Goal: Information Seeking & Learning: Find specific fact

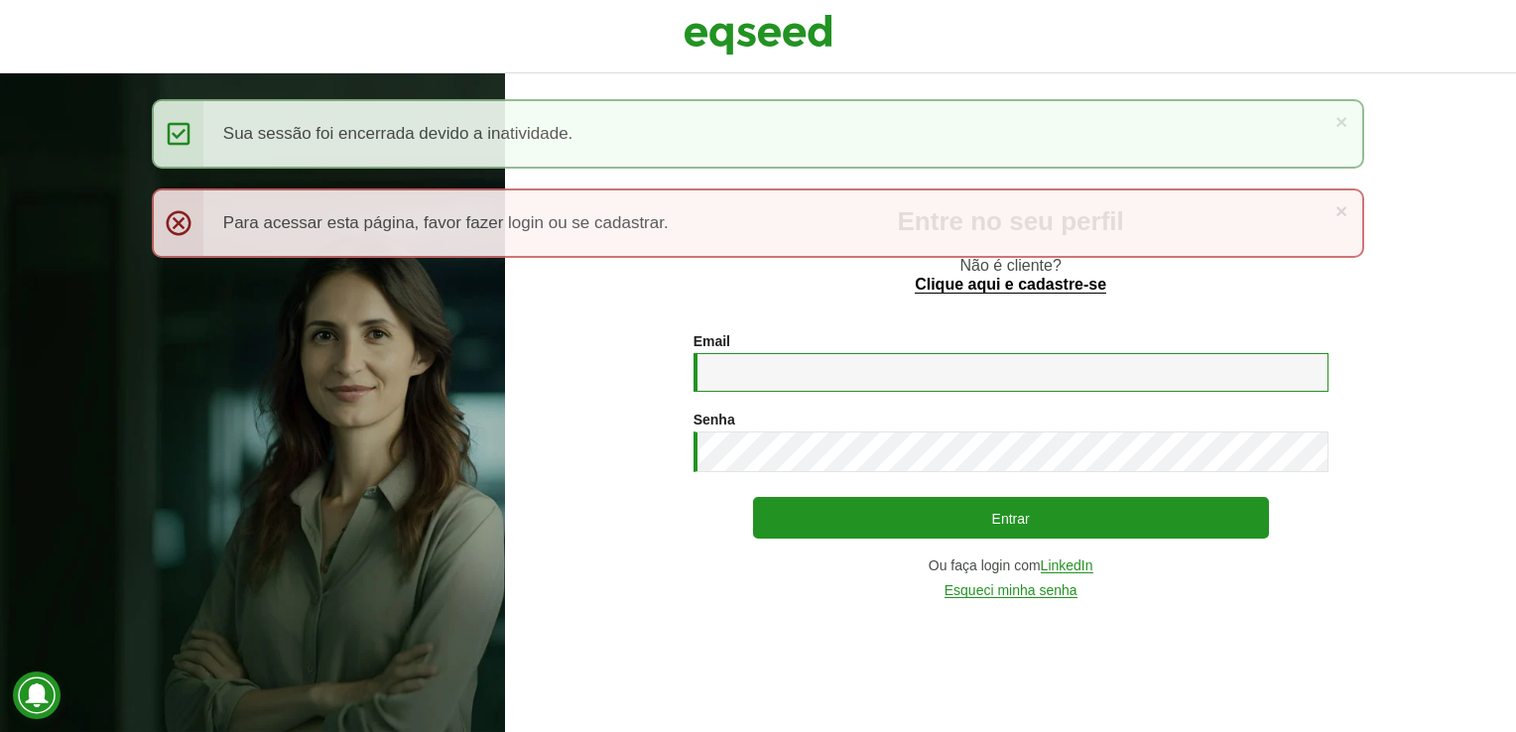
click at [823, 379] on input "Email *" at bounding box center [1011, 372] width 635 height 39
type input "**********"
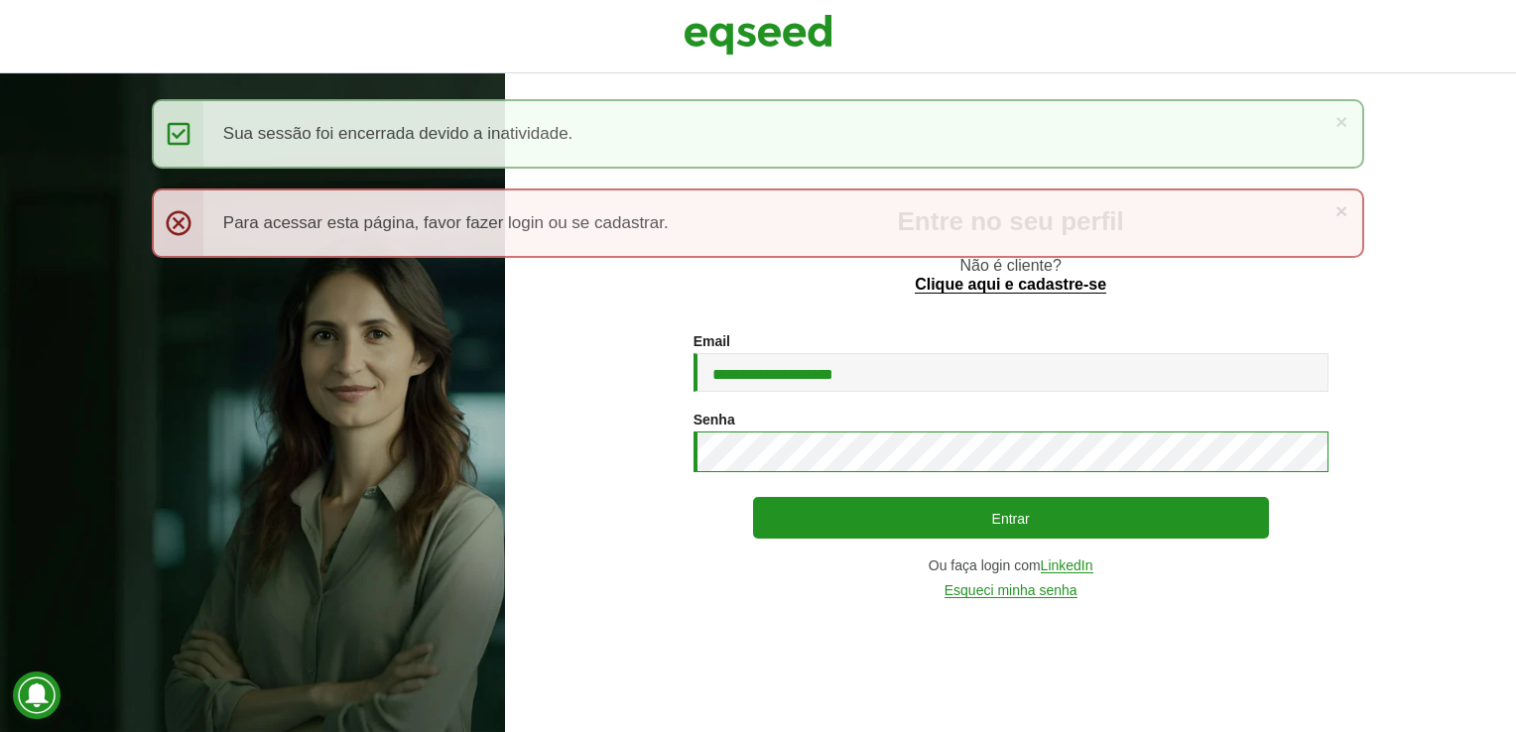
click at [753, 497] on button "Entrar" at bounding box center [1011, 518] width 516 height 42
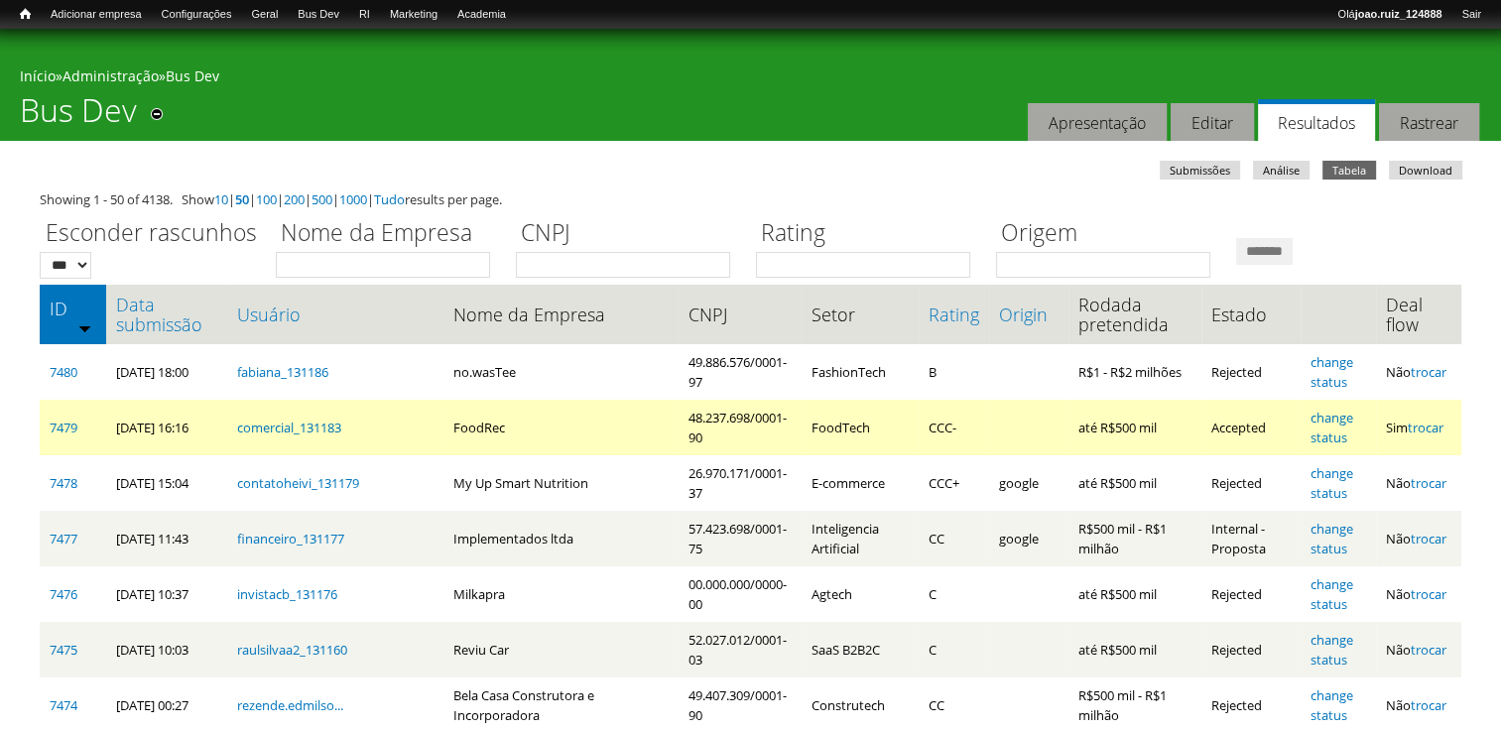
scroll to position [99, 0]
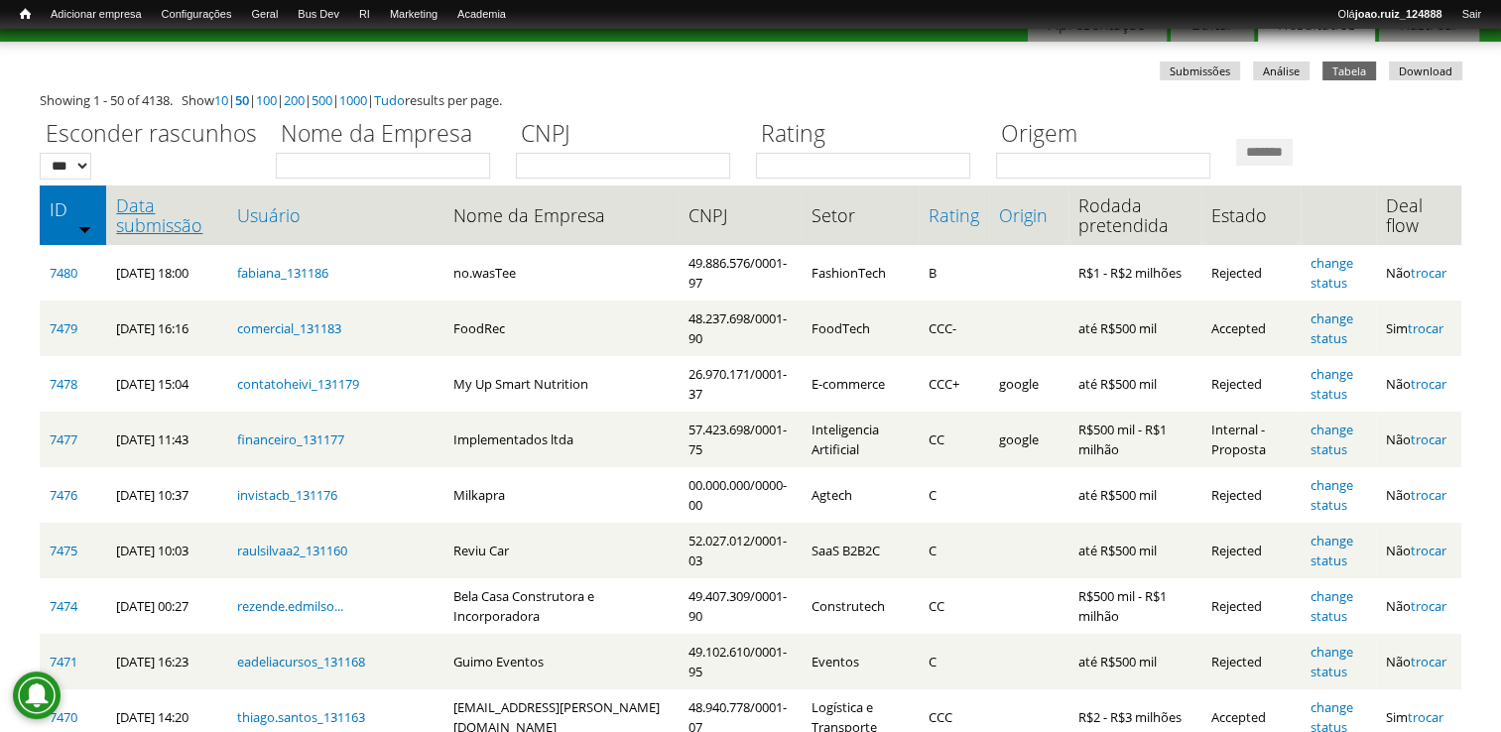
click at [162, 232] on link "Data submissão" at bounding box center [166, 215] width 101 height 40
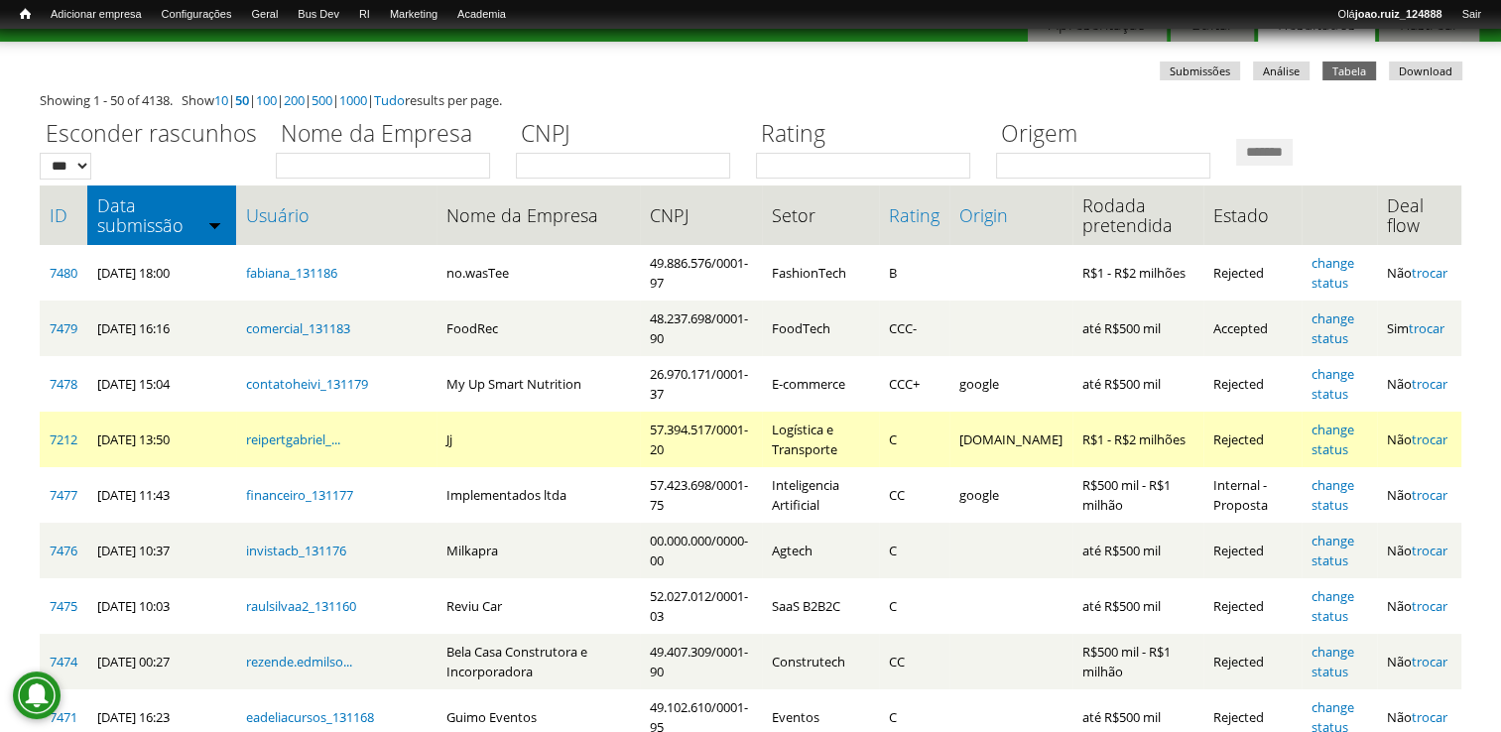
scroll to position [198, 0]
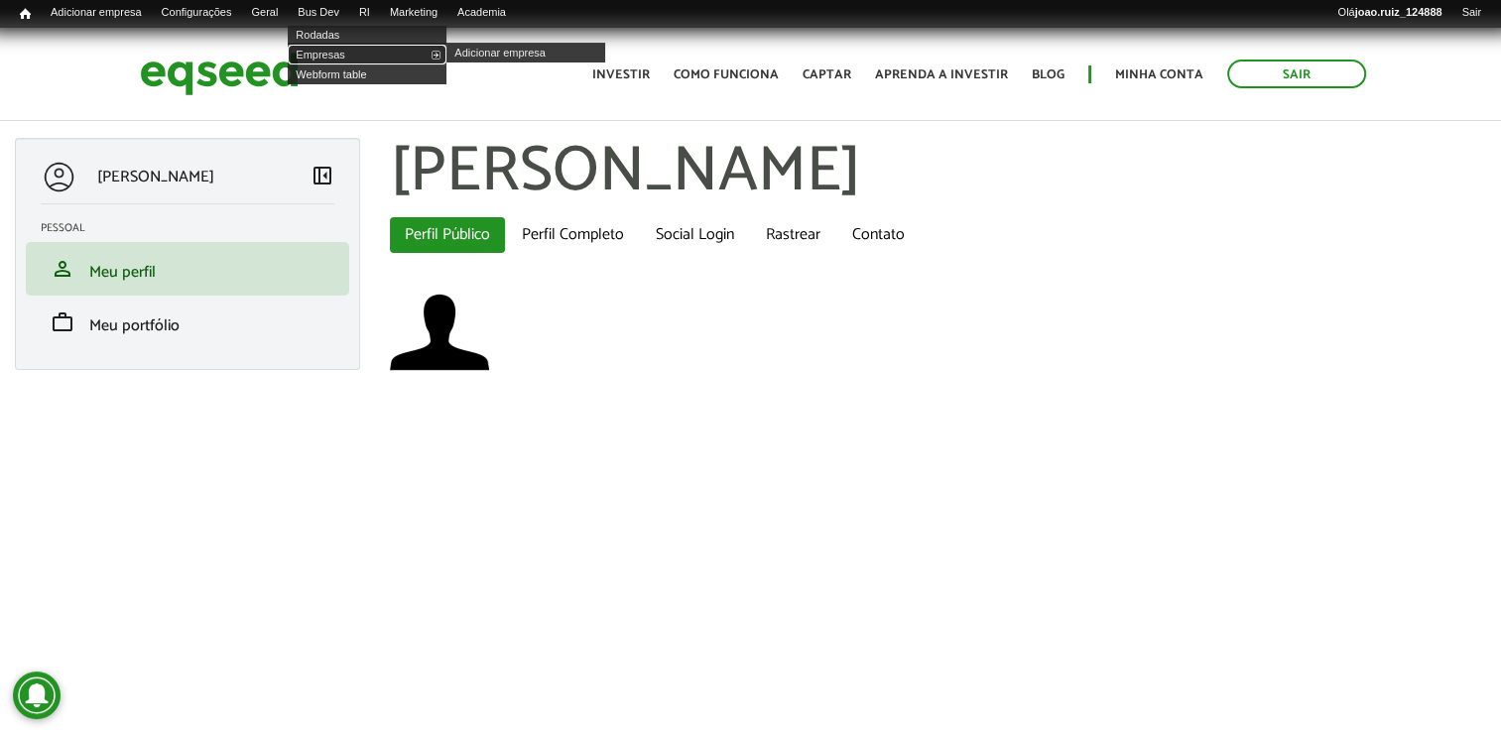
click at [363, 59] on link "Empresas" at bounding box center [367, 55] width 159 height 20
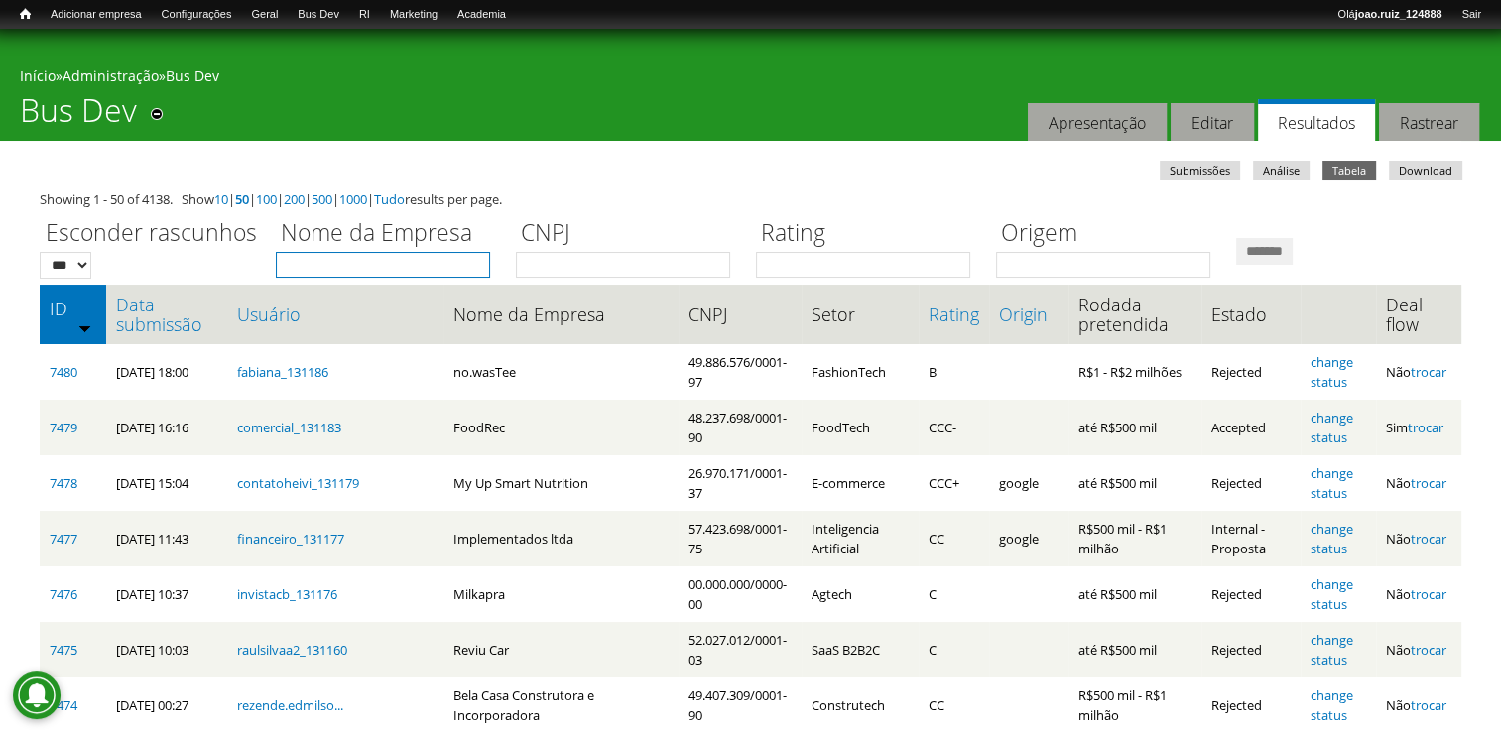
click at [308, 258] on input "Nome da Empresa" at bounding box center [383, 265] width 214 height 26
type input "*******"
click at [1236, 238] on input "*******" at bounding box center [1264, 251] width 57 height 27
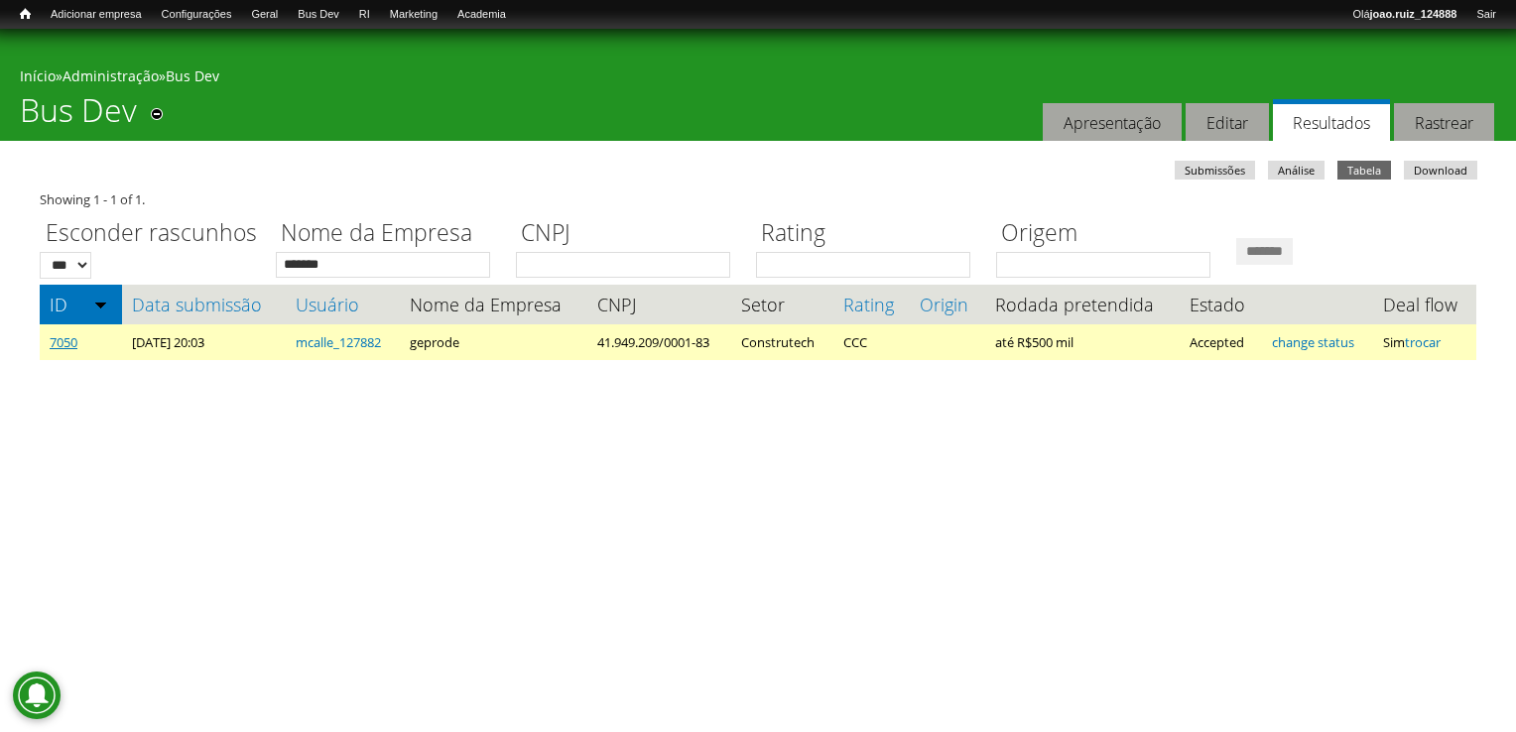
click at [60, 343] on link "7050" at bounding box center [64, 342] width 28 height 18
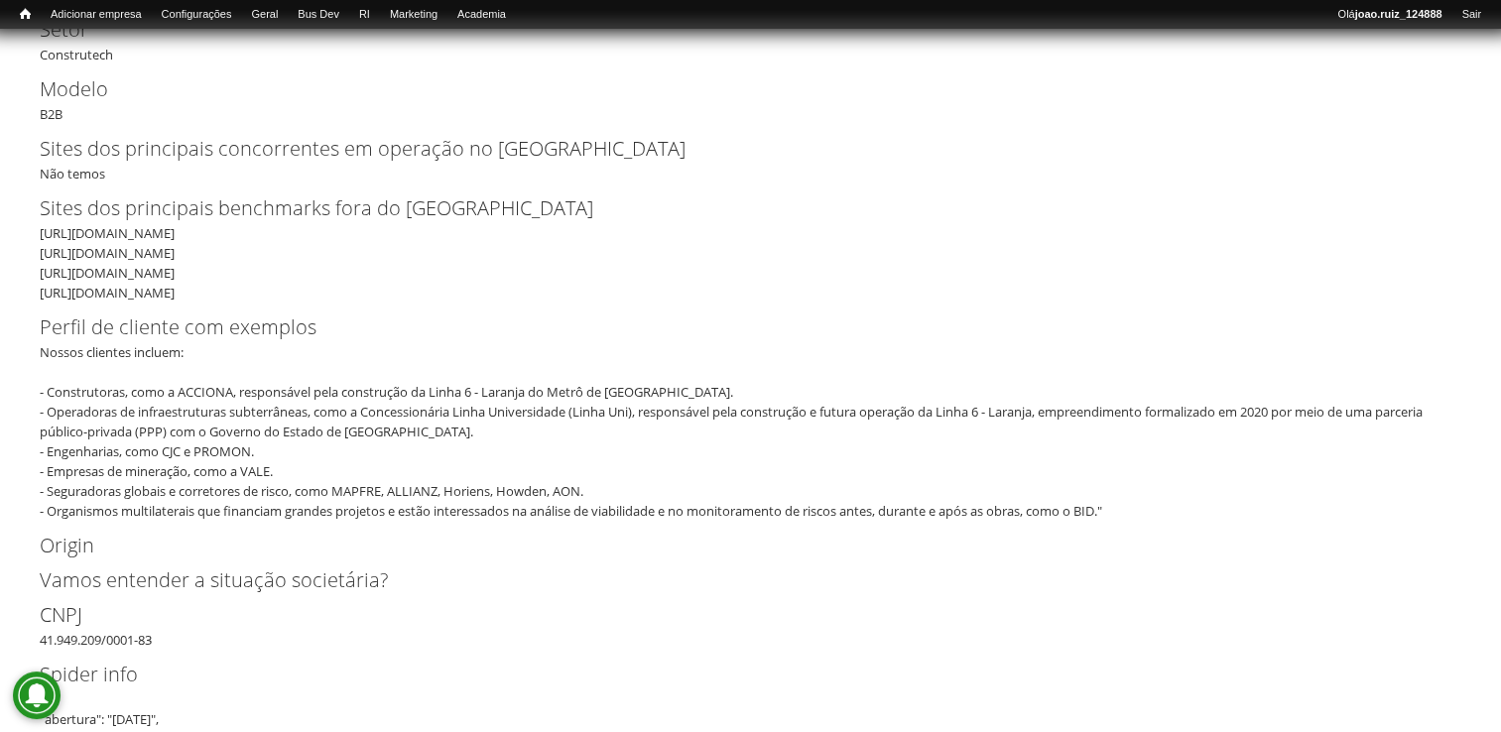
scroll to position [893, 0]
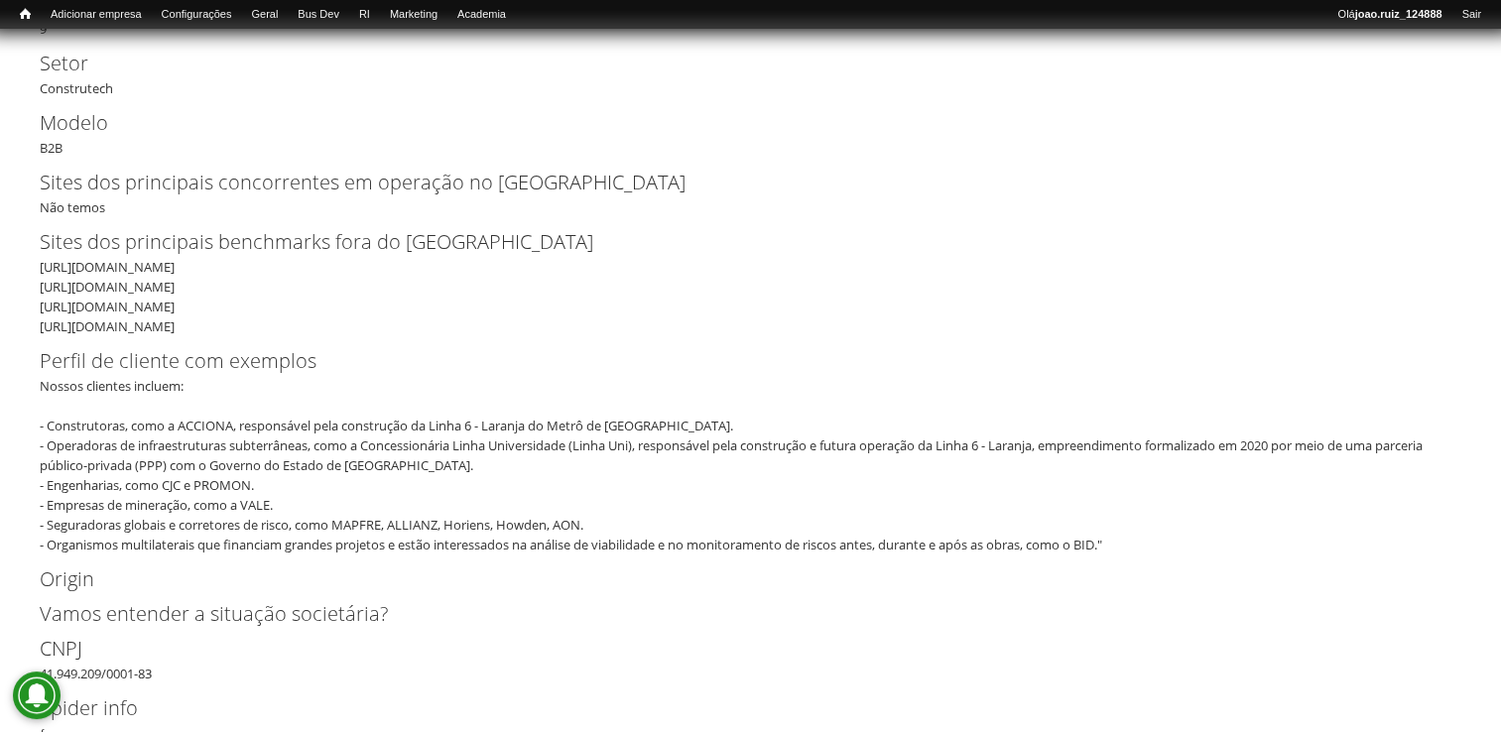
drag, startPoint x: 175, startPoint y: 264, endPoint x: 32, endPoint y: 275, distance: 143.3
copy div "[URL][DOMAIN_NAME]"
drag, startPoint x: 280, startPoint y: 303, endPoint x: 16, endPoint y: 313, distance: 264.1
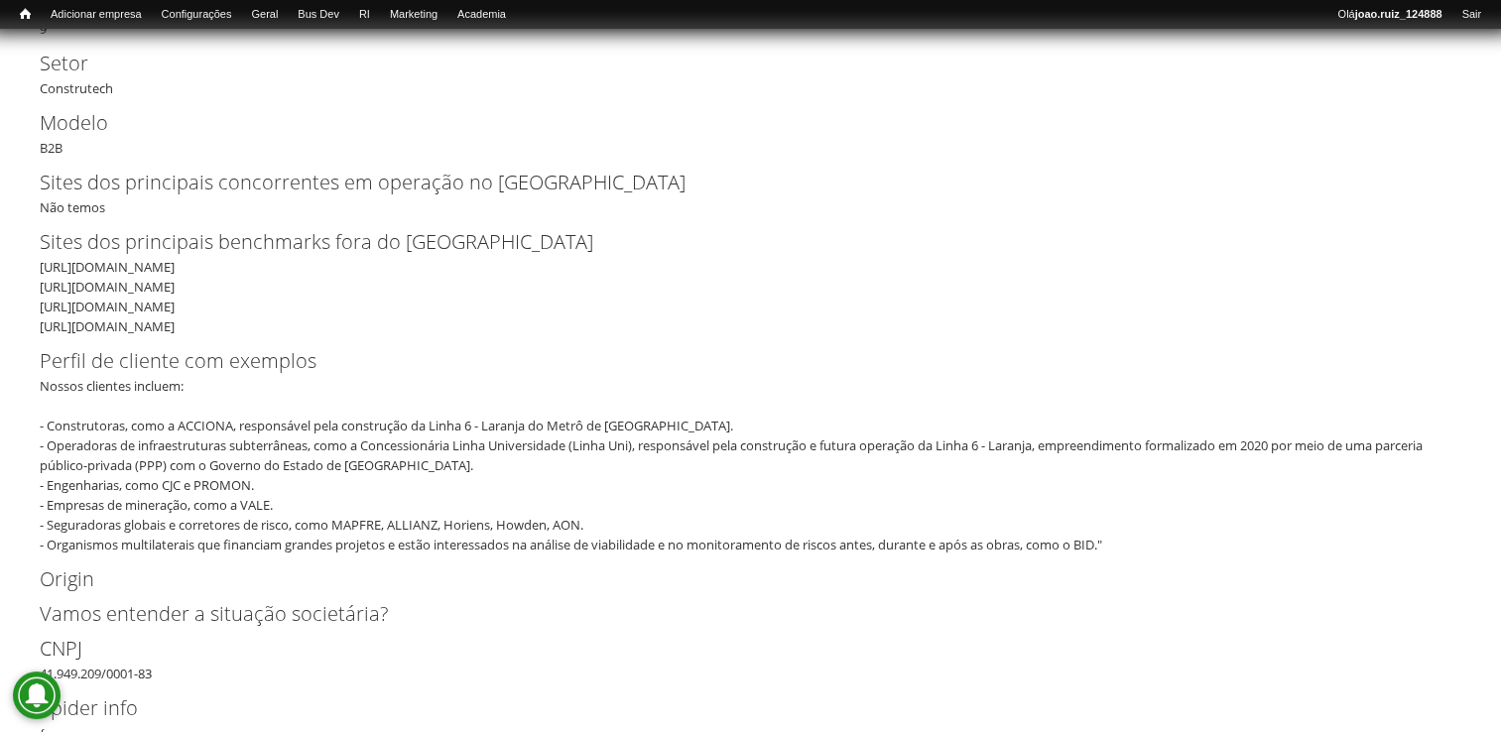
drag, startPoint x: 181, startPoint y: 268, endPoint x: 191, endPoint y: 281, distance: 16.3
click at [182, 269] on div "https://www.saalg.com https://www.proqio.com https://www.maidl-tc.de/en/Procon.…" at bounding box center [744, 296] width 1409 height 79
drag, startPoint x: 184, startPoint y: 290, endPoint x: -4, endPoint y: 257, distance: 190.4
drag, startPoint x: -4, startPoint y: 257, endPoint x: 189, endPoint y: 318, distance: 201.8
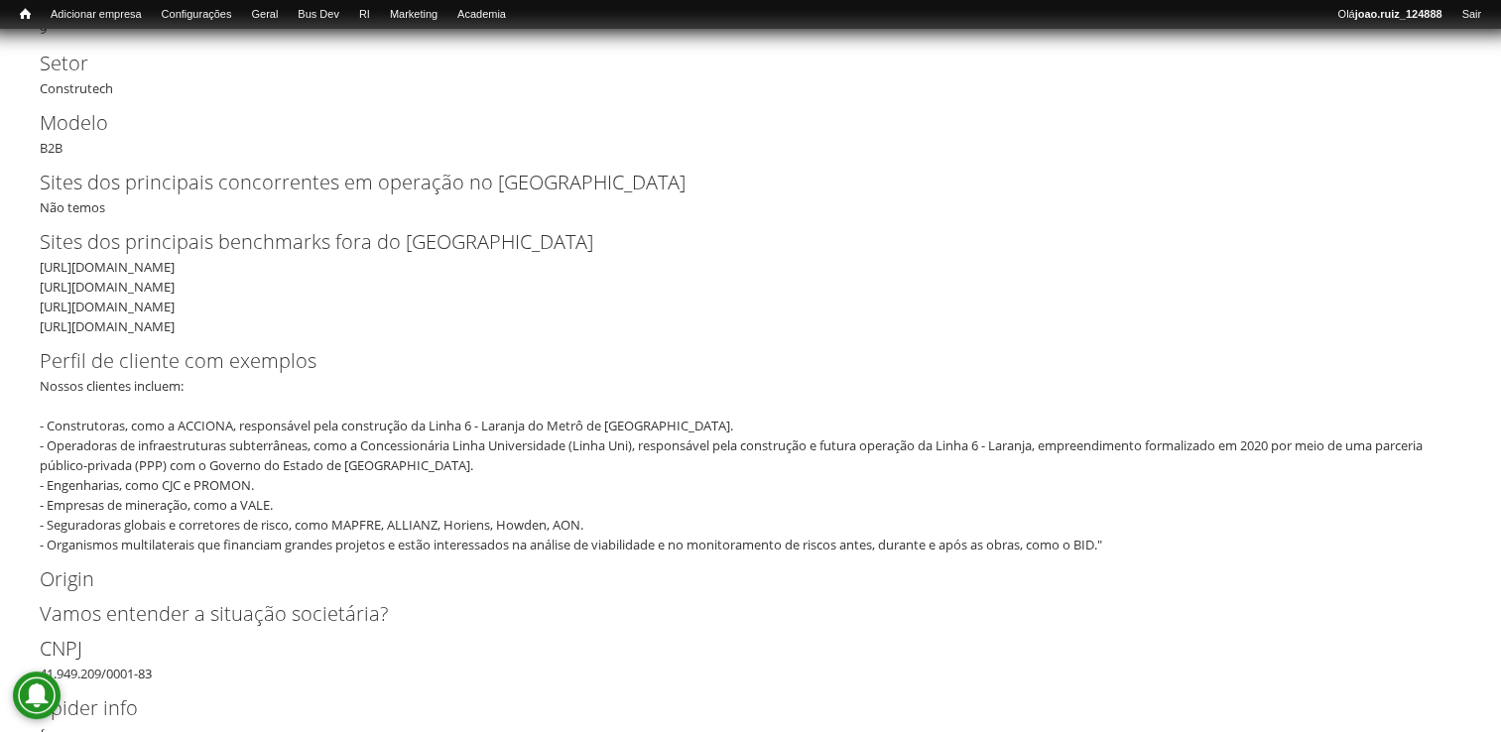
click at [191, 322] on div "https://www.saalg.com https://www.proqio.com https://www.maidl-tc.de/en/Procon.…" at bounding box center [744, 296] width 1409 height 79
drag, startPoint x: 186, startPoint y: 288, endPoint x: 36, endPoint y: 291, distance: 149.9
copy div "https://www.proqio.com"
click at [273, 310] on div "https://www.saalg.com https://www.proqio.com https://www.maidl-tc.de/en/Procon.…" at bounding box center [744, 296] width 1409 height 79
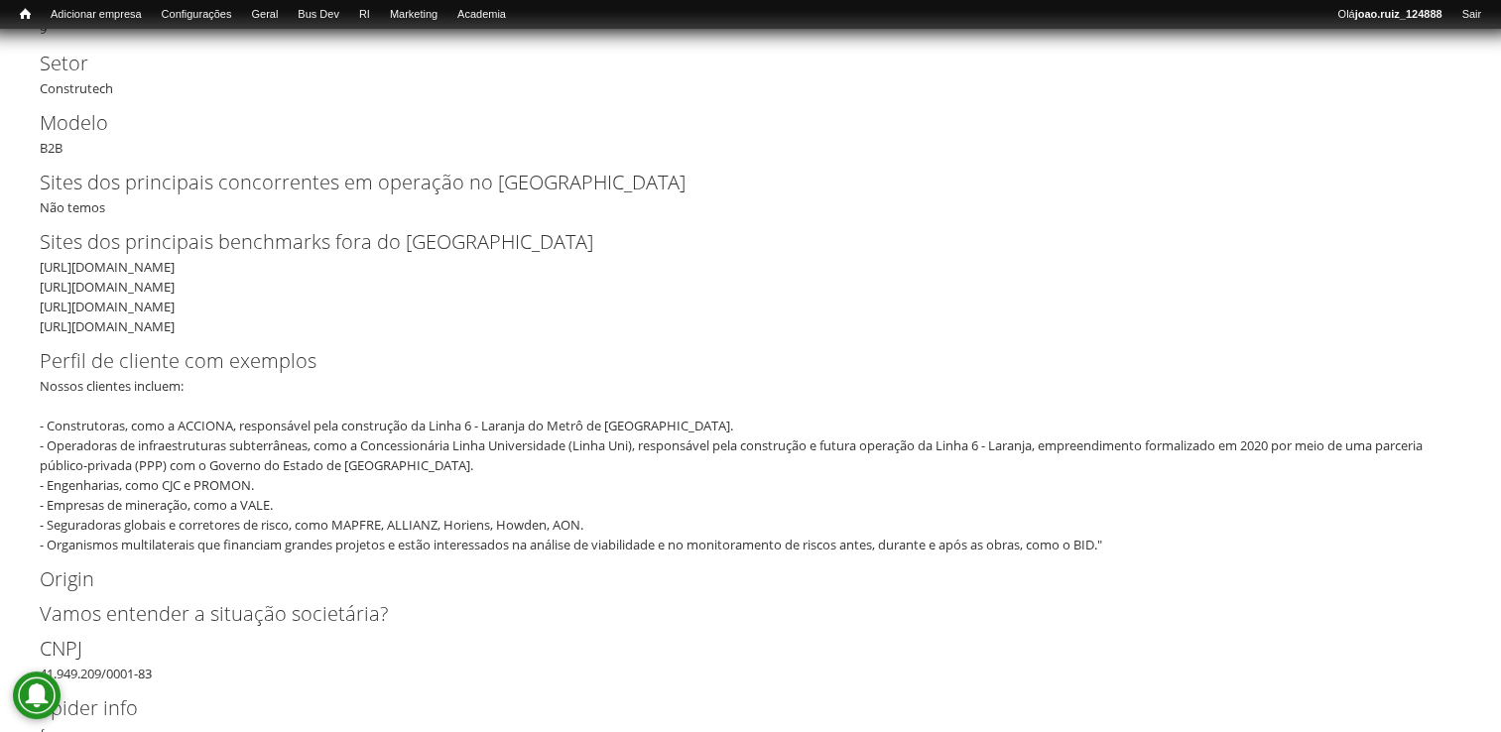
drag, startPoint x: 281, startPoint y: 307, endPoint x: 38, endPoint y: 313, distance: 243.2
copy div "https://www.maidl-tc.de/en/Procon.htm"
drag, startPoint x: 454, startPoint y: 324, endPoint x: 6, endPoint y: 321, distance: 448.5
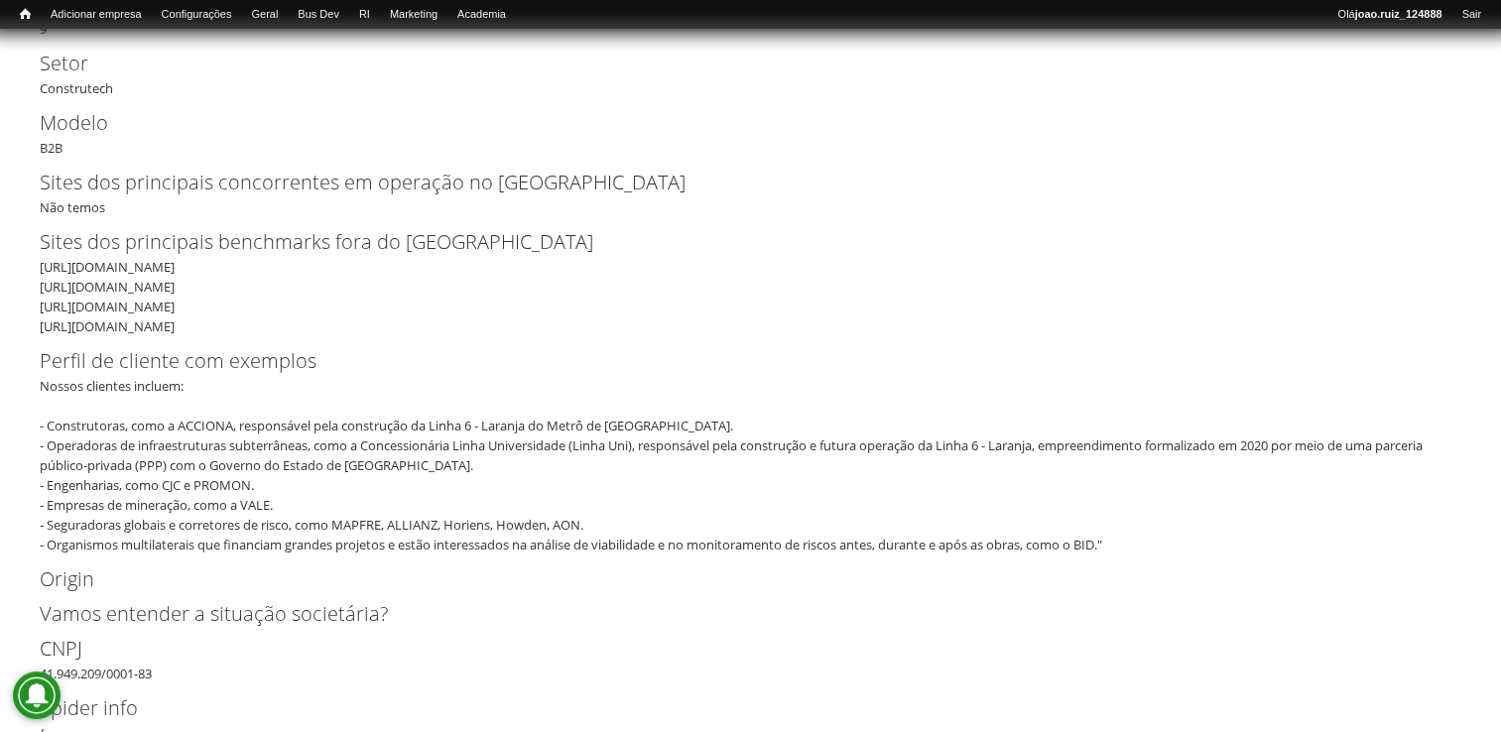
copy div "https://www.herrenknecht.com/es/servicios/herrenknechtconnected/"
drag, startPoint x: 258, startPoint y: 482, endPoint x: 48, endPoint y: 485, distance: 210.4
click at [48, 485] on div "Nossos clientes incluem: - Construtoras, como a ACCIONA, responsável pela const…" at bounding box center [744, 465] width 1409 height 179
drag, startPoint x: 48, startPoint y: 486, endPoint x: 273, endPoint y: 494, distance: 225.4
click at [273, 494] on div "Nossos clientes incluem: - Construtoras, como a ACCIONA, responsável pela const…" at bounding box center [744, 465] width 1409 height 179
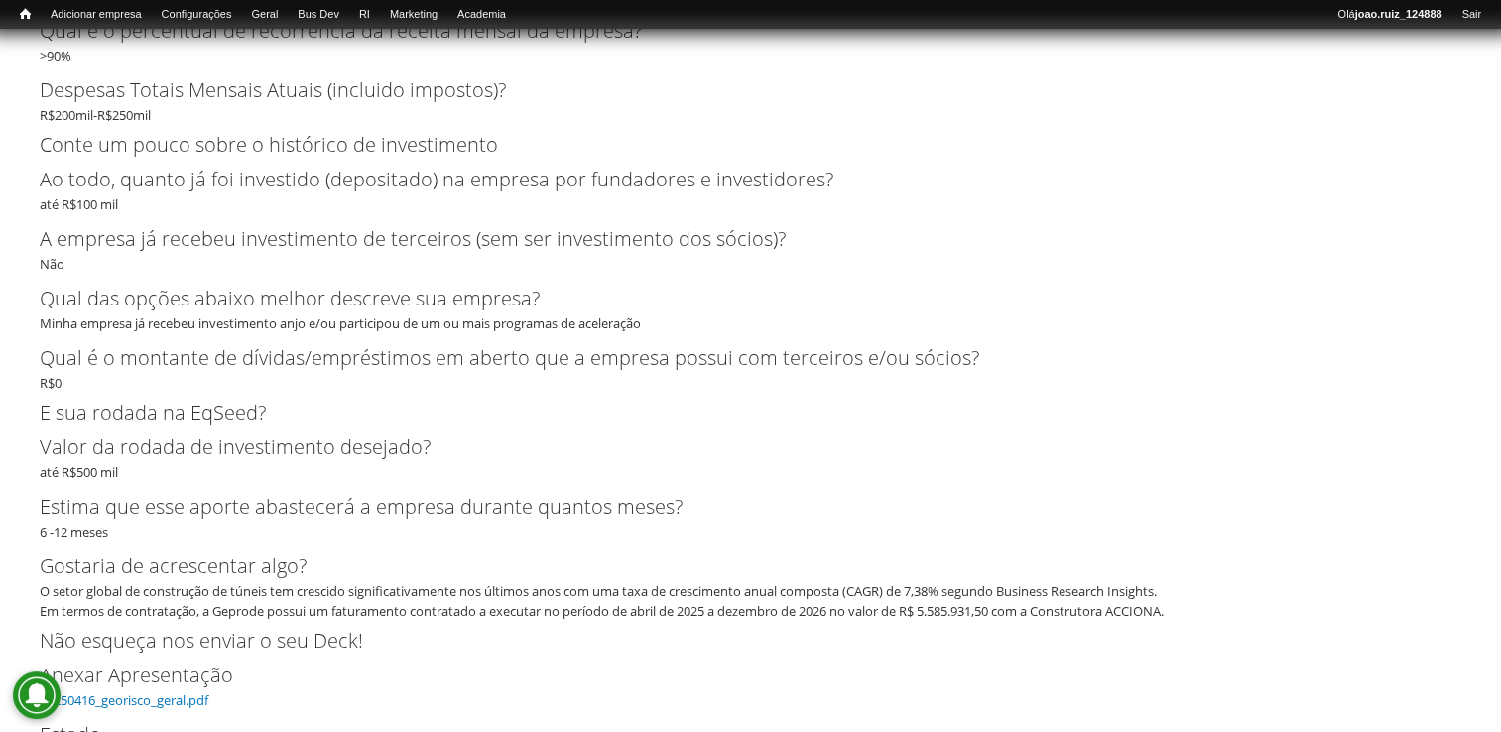
scroll to position [4167, 0]
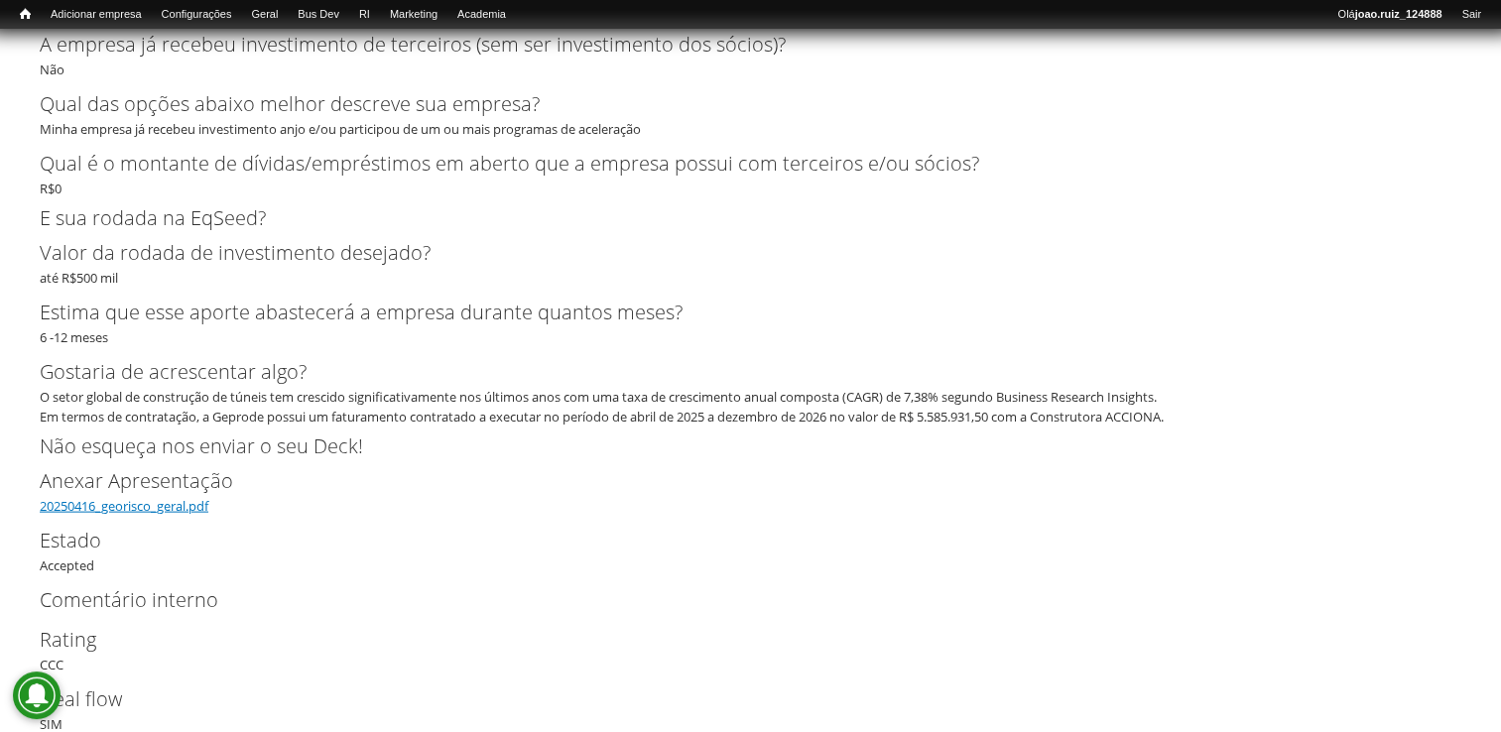
click at [138, 499] on link "20250416_georisco_geral.pdf" at bounding box center [124, 506] width 169 height 18
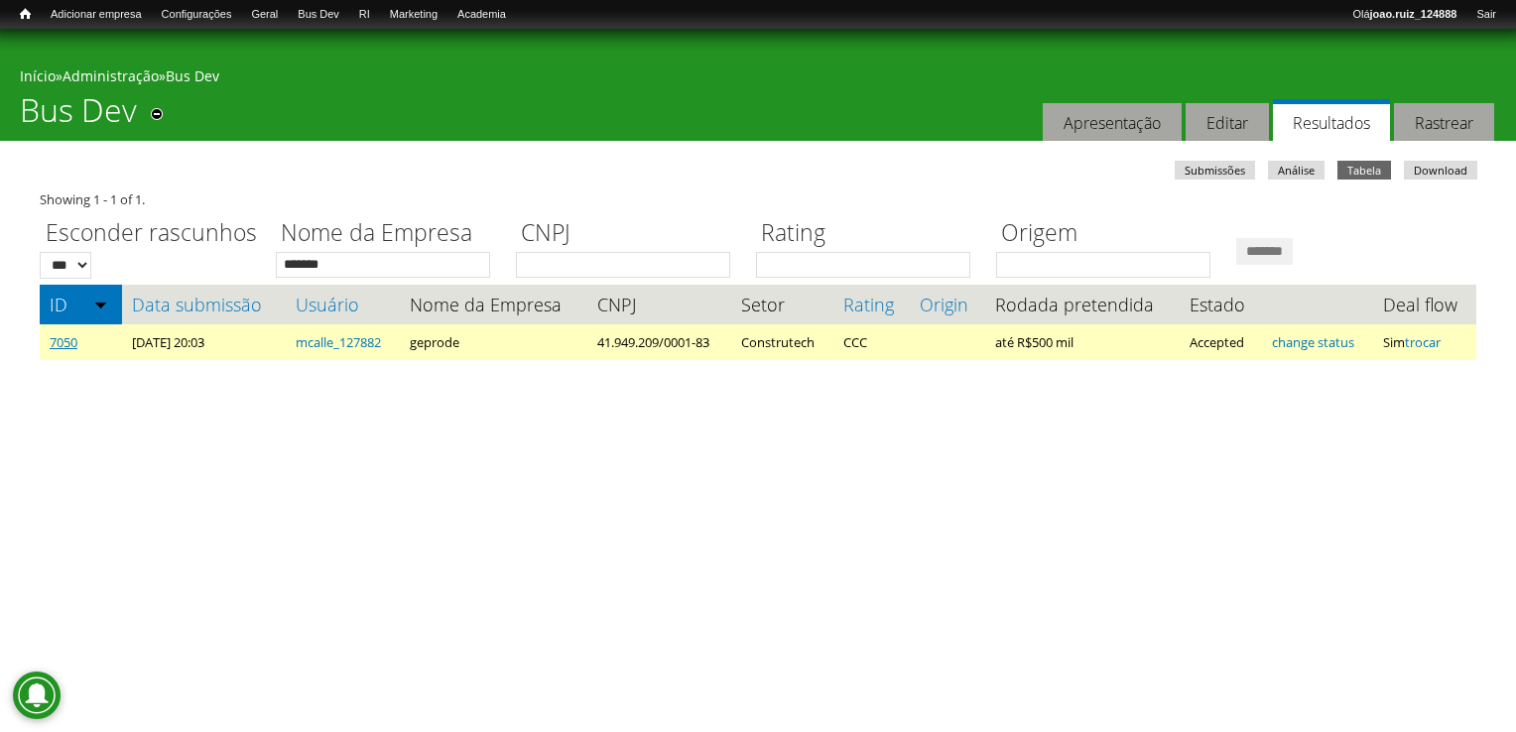
click at [76, 346] on link "7050" at bounding box center [64, 342] width 28 height 18
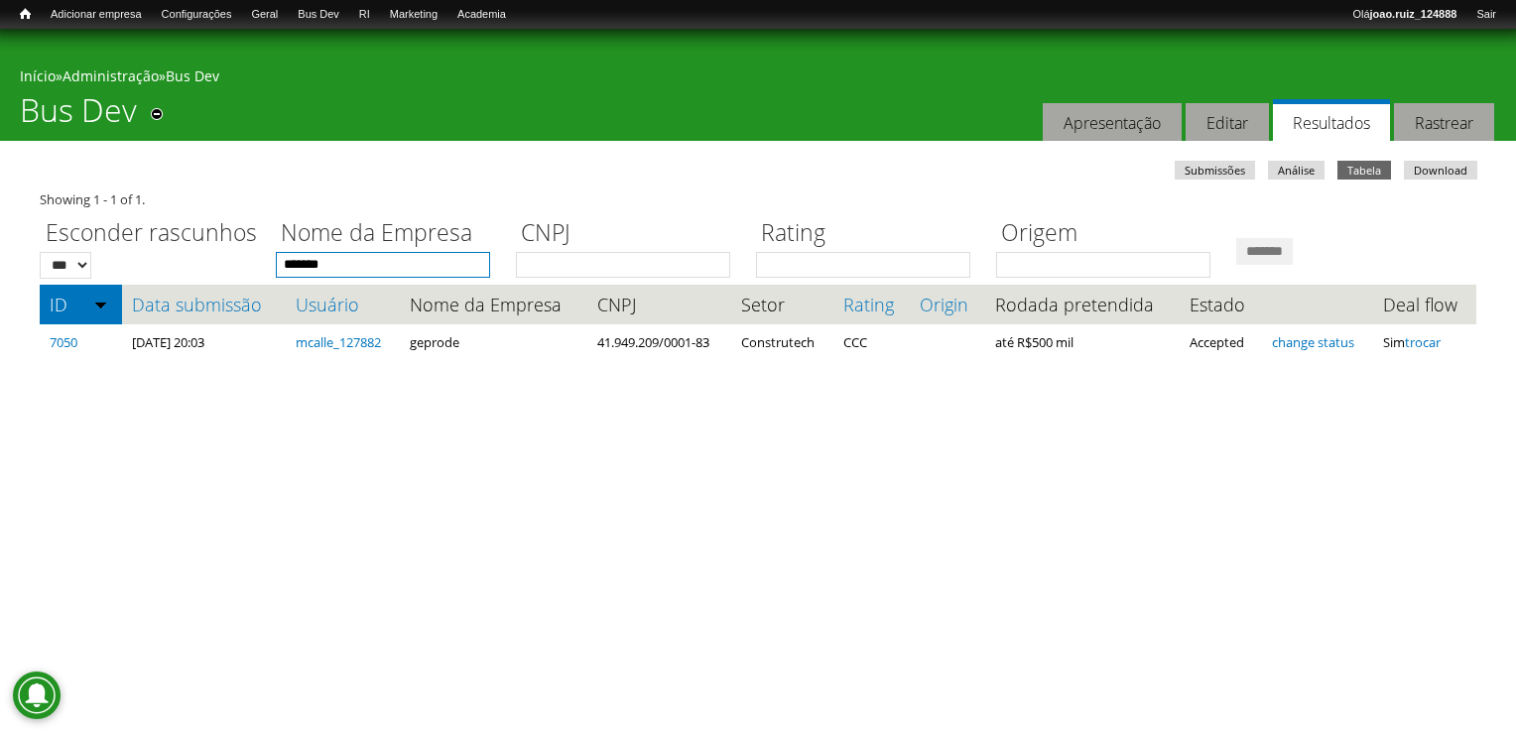
drag, startPoint x: 377, startPoint y: 253, endPoint x: 230, endPoint y: 236, distance: 147.8
click at [230, 240] on div "Esconder rascunhos *** *** Nome da Empresa ******* CNPJ Rating Origem *******" at bounding box center [758, 243] width 1437 height 68
click at [1236, 238] on input "*******" at bounding box center [1264, 251] width 57 height 27
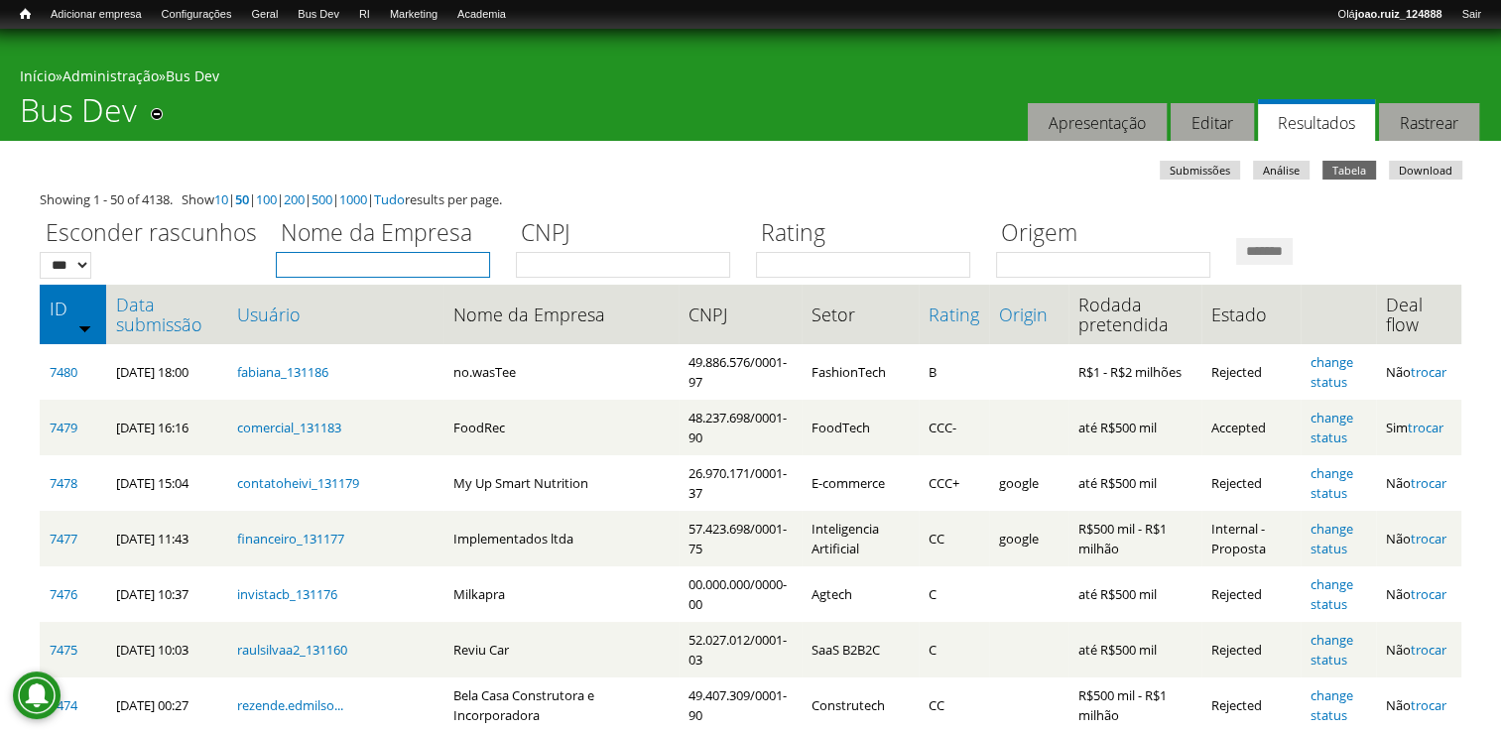
click at [417, 269] on input "Nome da Empresa" at bounding box center [383, 265] width 214 height 26
type input "******"
click at [1293, 260] on input "*******" at bounding box center [1264, 251] width 57 height 27
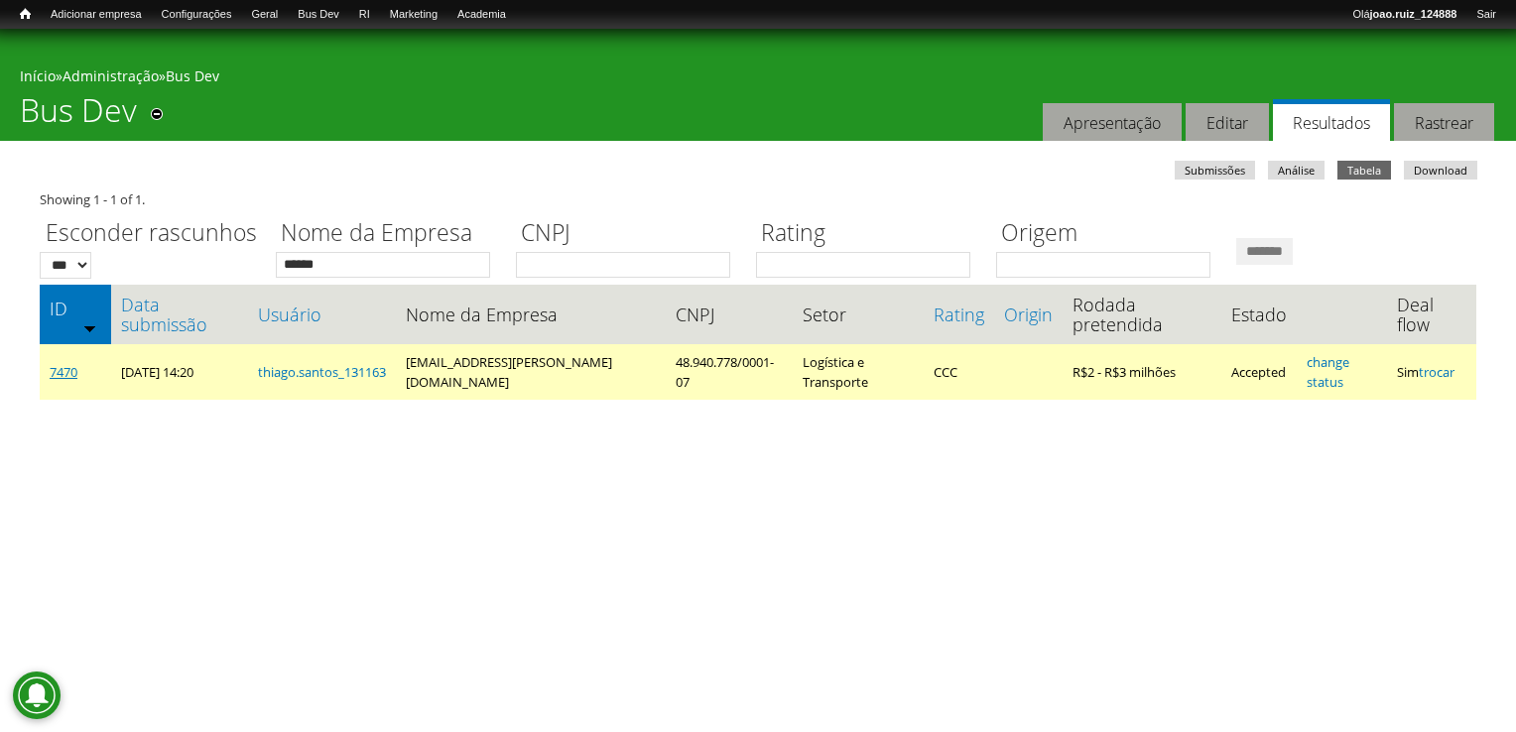
click at [52, 377] on link "7470" at bounding box center [64, 372] width 28 height 18
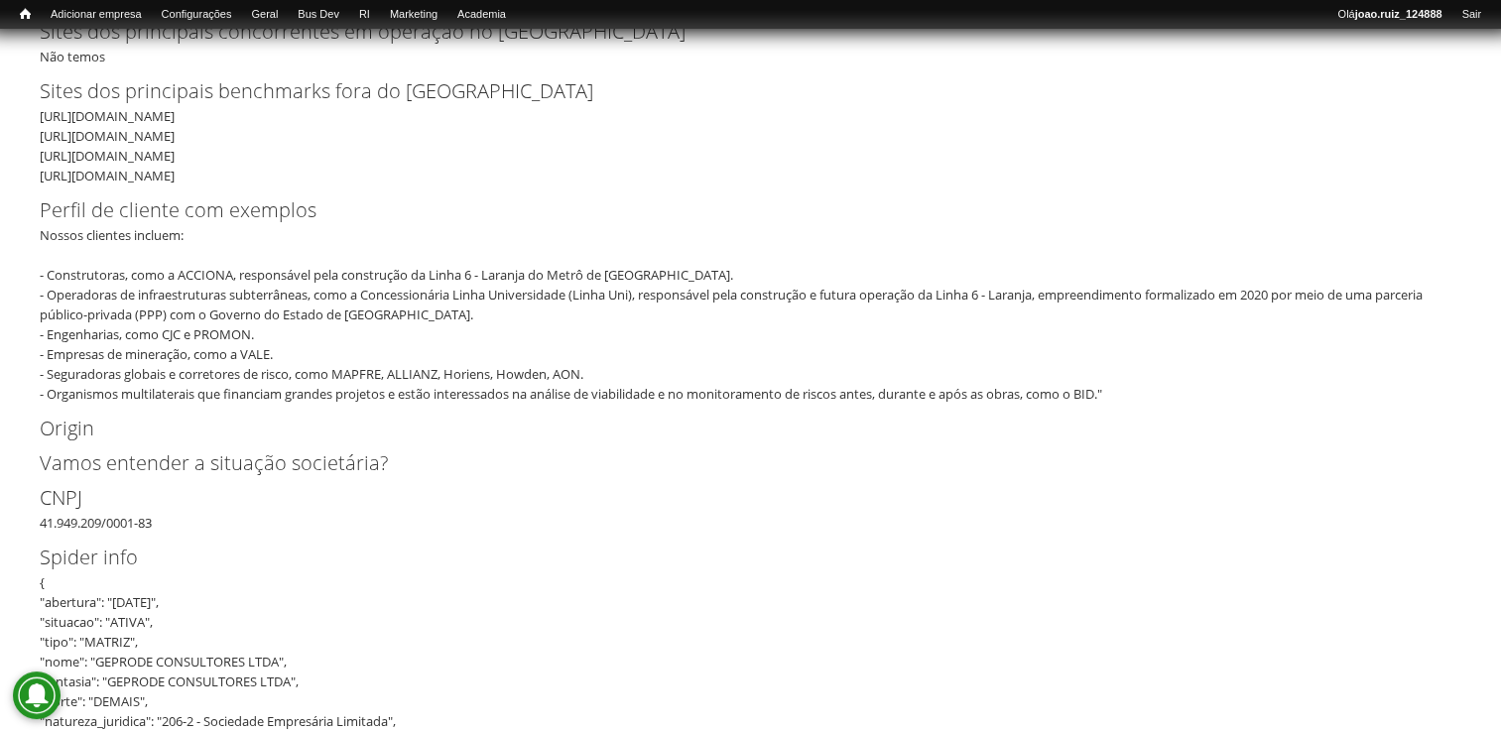
scroll to position [1191, 0]
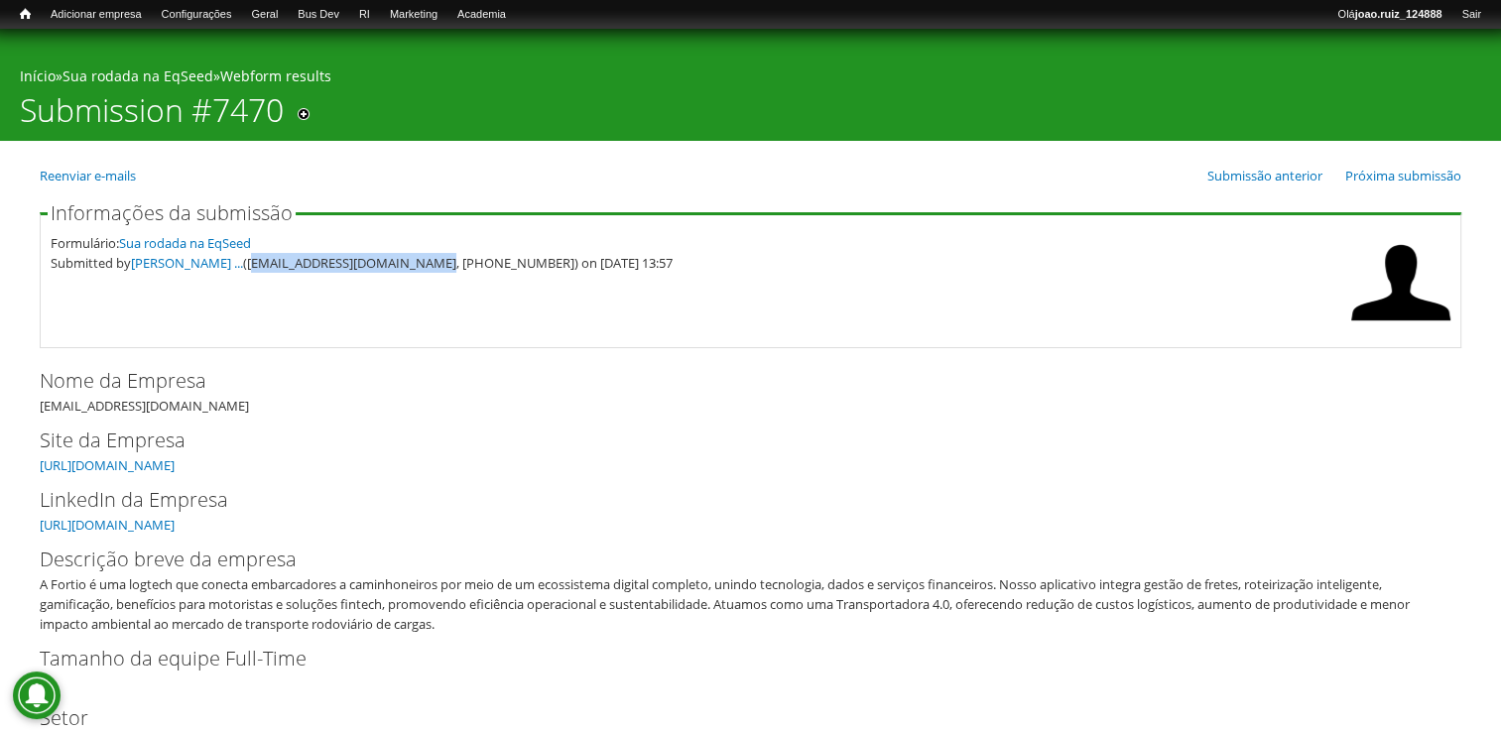
drag, startPoint x: 246, startPoint y: 264, endPoint x: 417, endPoint y: 277, distance: 171.1
click at [417, 277] on fieldset "Informações da submissão Formulário: Sua rodada na EqSeed Submitted by [PERSON_…" at bounding box center [751, 275] width 1422 height 145
copy div "[EMAIL_ADDRESS][DOMAIN_NAME]"
